Goal: Check status: Check status

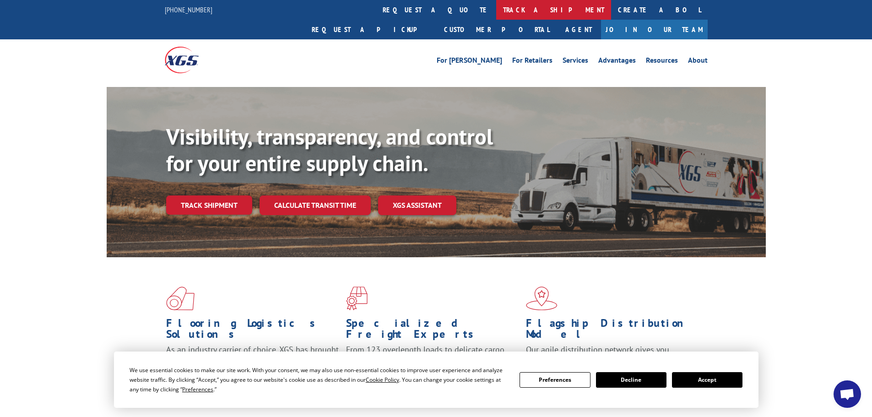
click at [496, 6] on link "track a shipment" at bounding box center [553, 10] width 115 height 20
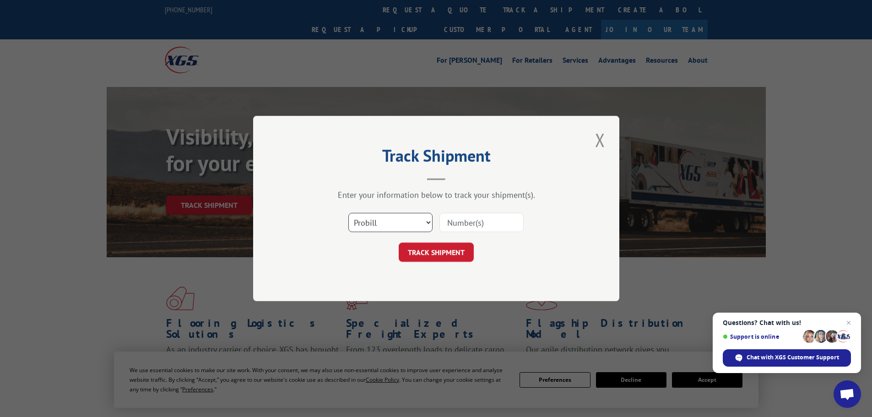
click at [397, 219] on select "Select category... Probill BOL PO" at bounding box center [390, 222] width 84 height 19
select select "bol"
click at [348, 213] on select "Select category... Probill BOL PO" at bounding box center [390, 222] width 84 height 19
click at [478, 223] on input at bounding box center [482, 222] width 84 height 19
type input "2818043"
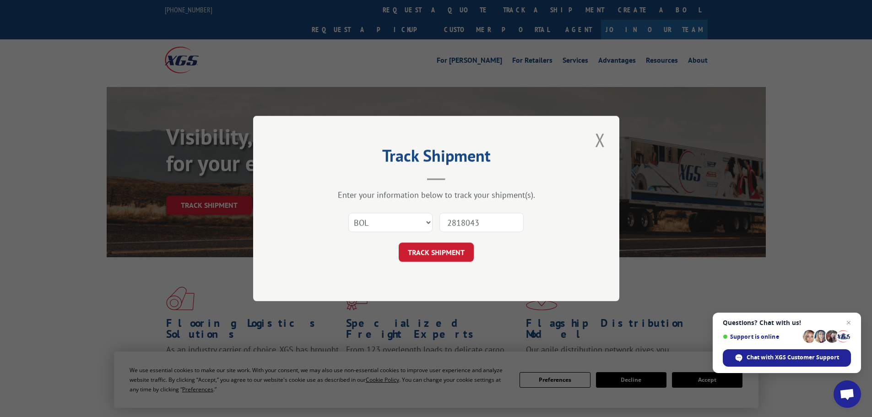
click at [399, 243] on button "TRACK SHIPMENT" at bounding box center [436, 252] width 75 height 19
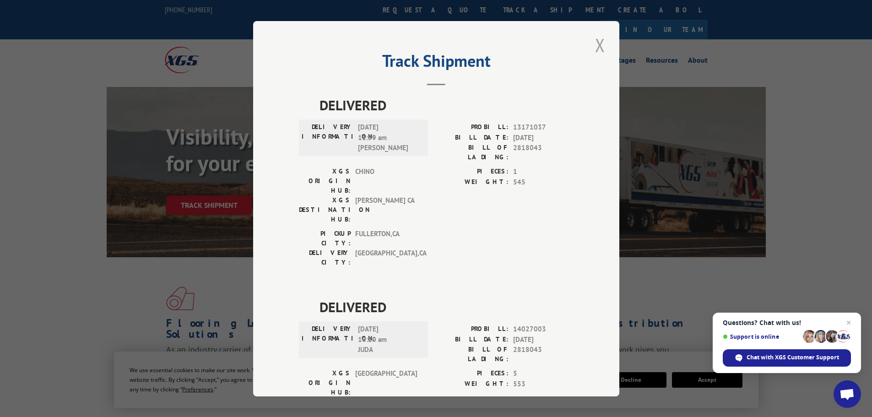
click at [598, 43] on button "Close modal" at bounding box center [600, 45] width 16 height 25
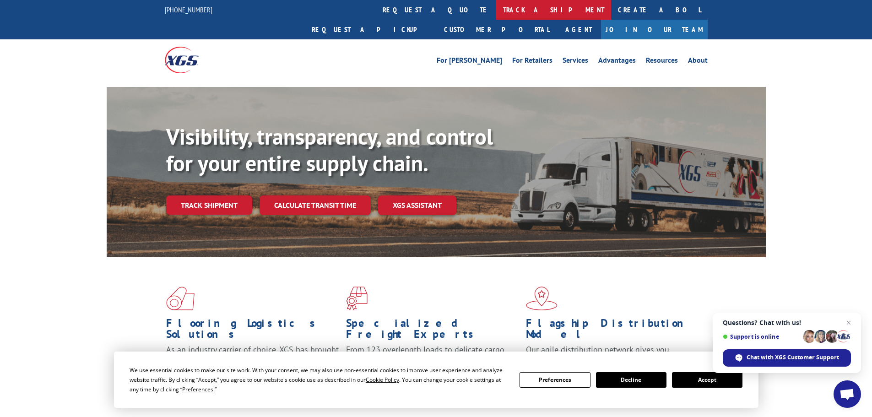
click at [496, 11] on link "track a shipment" at bounding box center [553, 10] width 115 height 20
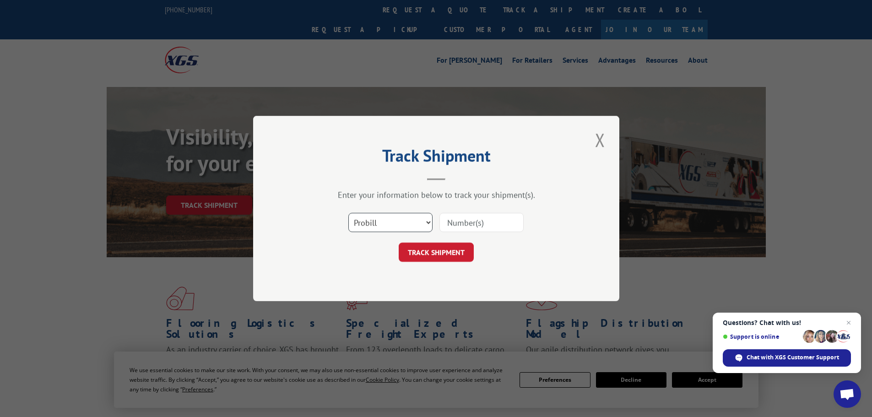
click at [414, 223] on select "Select category... Probill BOL PO" at bounding box center [390, 222] width 84 height 19
select select "bol"
click at [348, 213] on select "Select category... Probill BOL PO" at bounding box center [390, 222] width 84 height 19
click at [460, 227] on input at bounding box center [482, 222] width 84 height 19
type input "5939829"
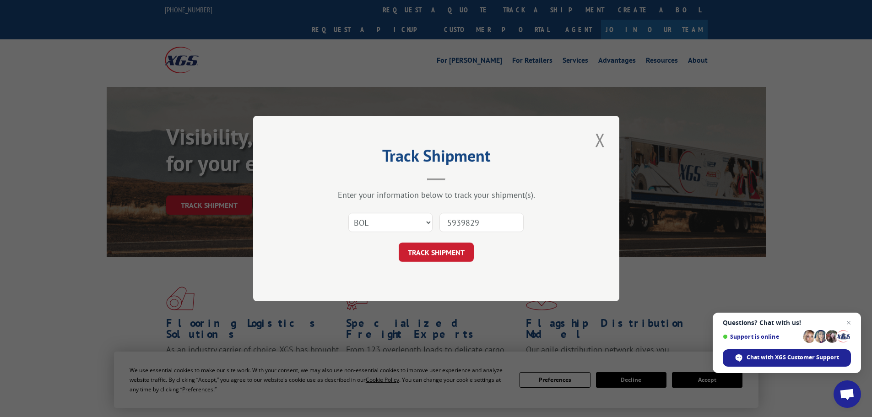
click button "TRACK SHIPMENT" at bounding box center [436, 252] width 75 height 19
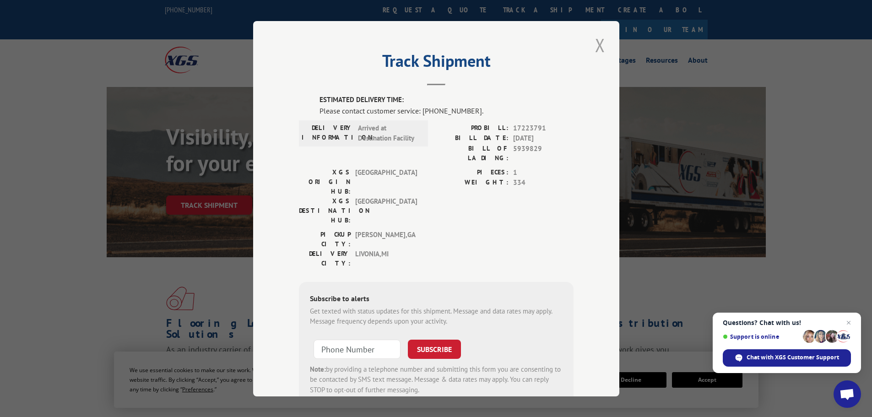
click at [599, 42] on button "Close modal" at bounding box center [600, 45] width 16 height 25
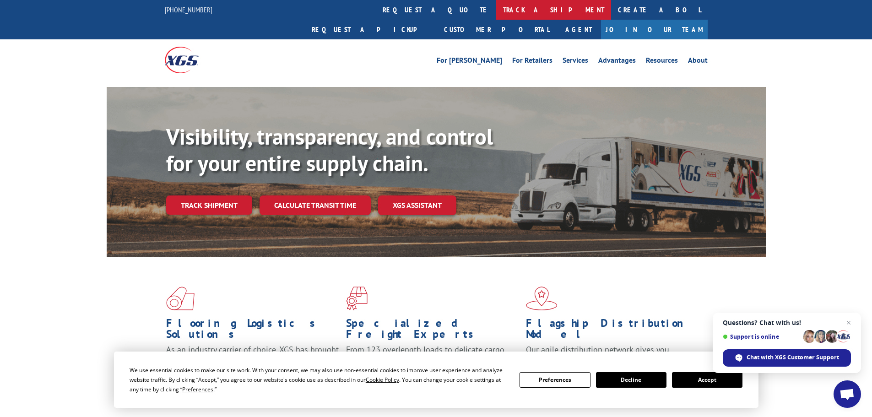
click at [496, 9] on link "track a shipment" at bounding box center [553, 10] width 115 height 20
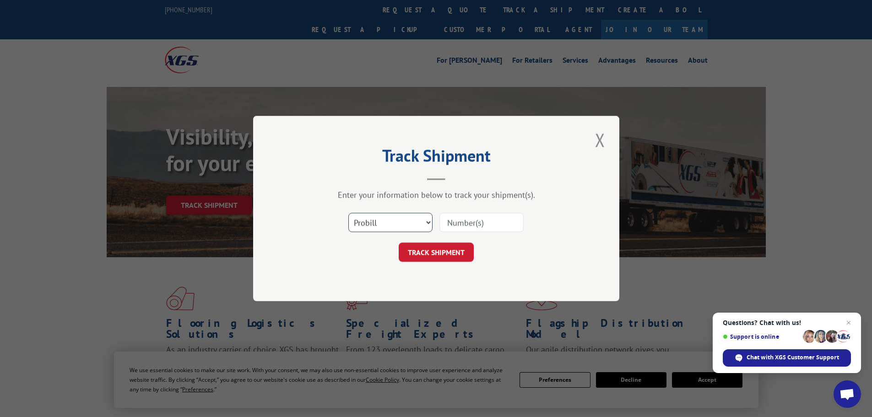
click at [385, 225] on select "Select category... Probill BOL PO" at bounding box center [390, 222] width 84 height 19
select select "bol"
click at [348, 213] on select "Select category... Probill BOL PO" at bounding box center [390, 222] width 84 height 19
click at [460, 225] on input at bounding box center [482, 222] width 84 height 19
type input "5942966"
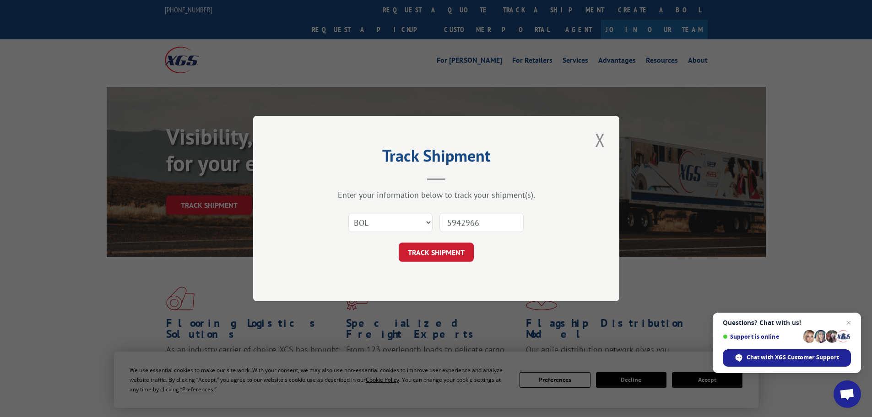
click at [399, 243] on button "TRACK SHIPMENT" at bounding box center [436, 252] width 75 height 19
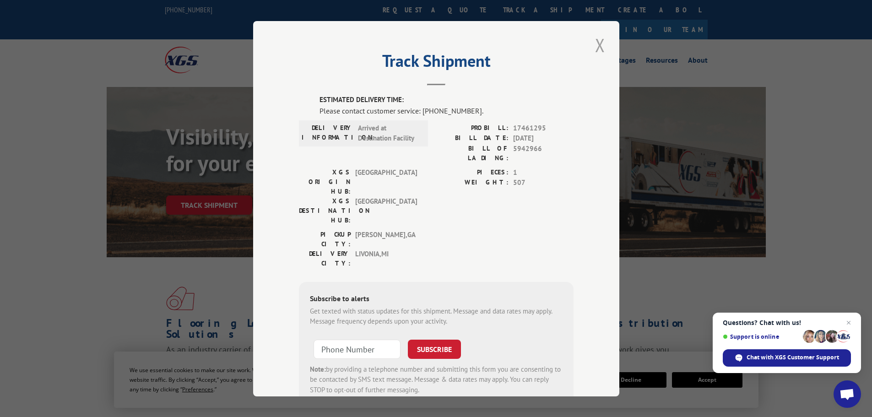
click at [597, 43] on button "Close modal" at bounding box center [600, 45] width 16 height 25
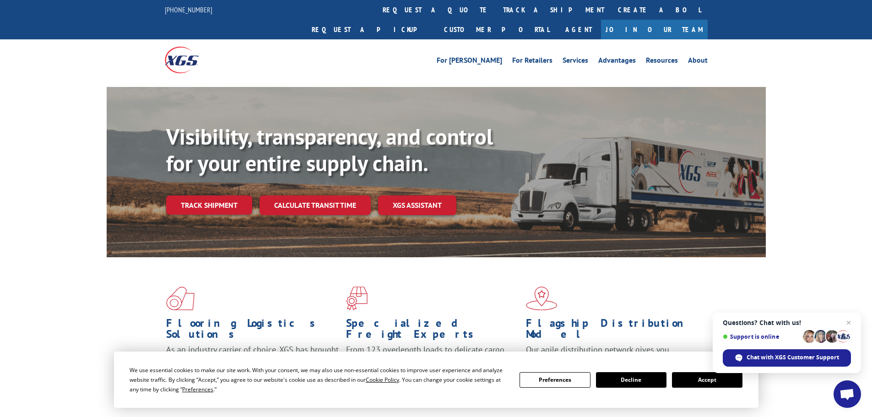
click at [111, 45] on div "For [PERSON_NAME] For Retailers Services Advantages Resources About For [PERSON…" at bounding box center [436, 59] width 872 height 41
